Goal: Task Accomplishment & Management: Complete application form

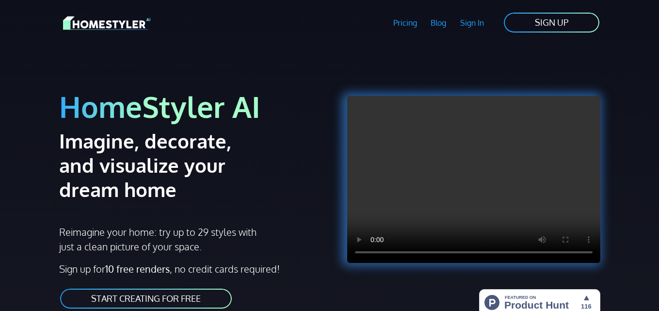
click at [537, 23] on link "SIGN UP" at bounding box center [551, 23] width 97 height 22
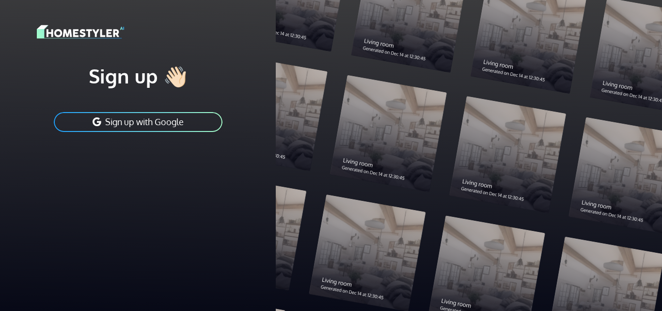
click at [162, 125] on button "Sign up with Google" at bounding box center [138, 122] width 171 height 22
